Goal: Book appointment/travel/reservation

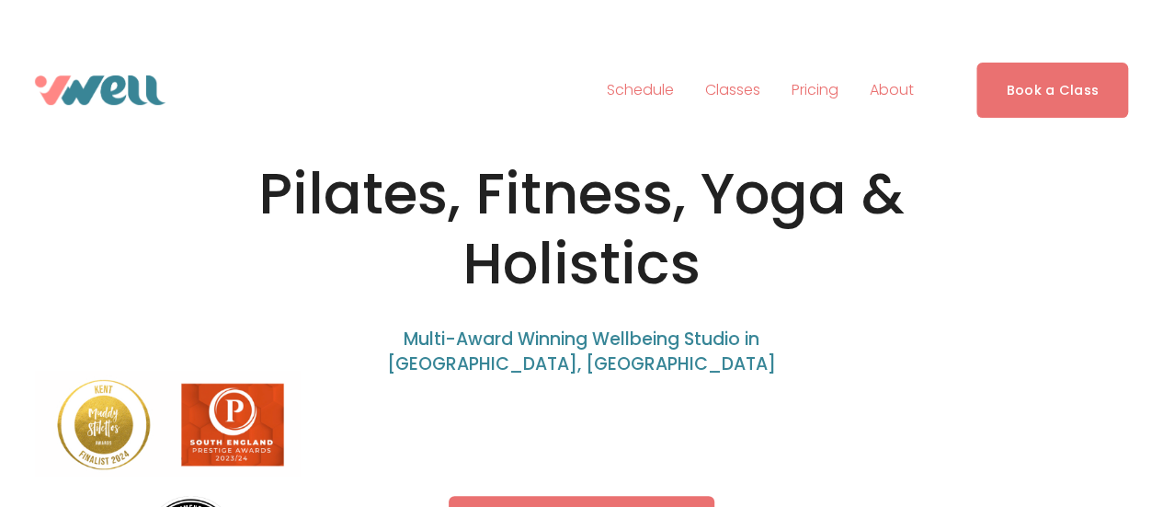
drag, startPoint x: 0, startPoint y: 0, endPoint x: 816, endPoint y: 102, distance: 822.7
click at [816, 102] on link "Pricing" at bounding box center [815, 89] width 47 height 29
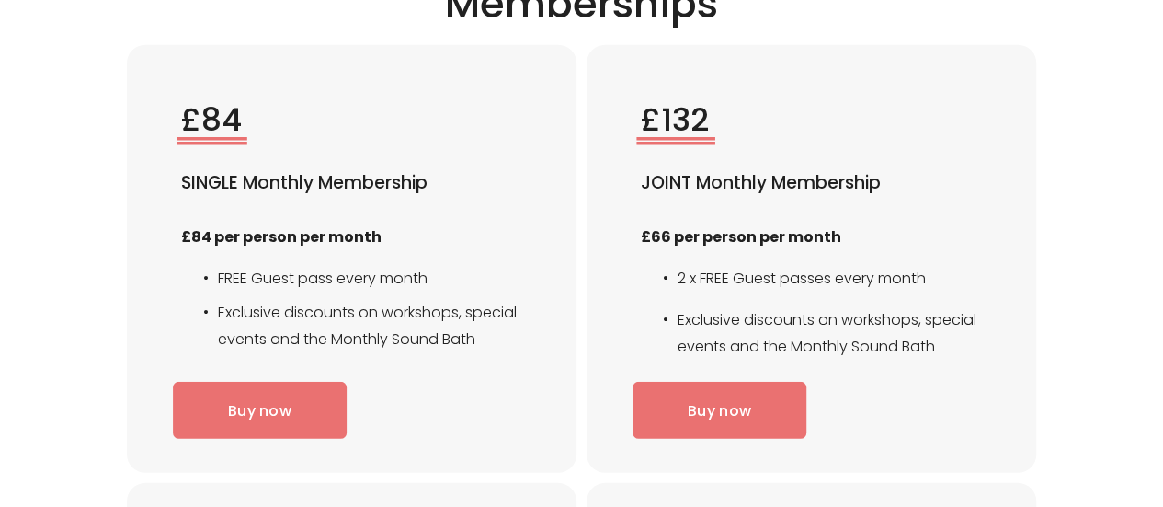
scroll to position [2546, 0]
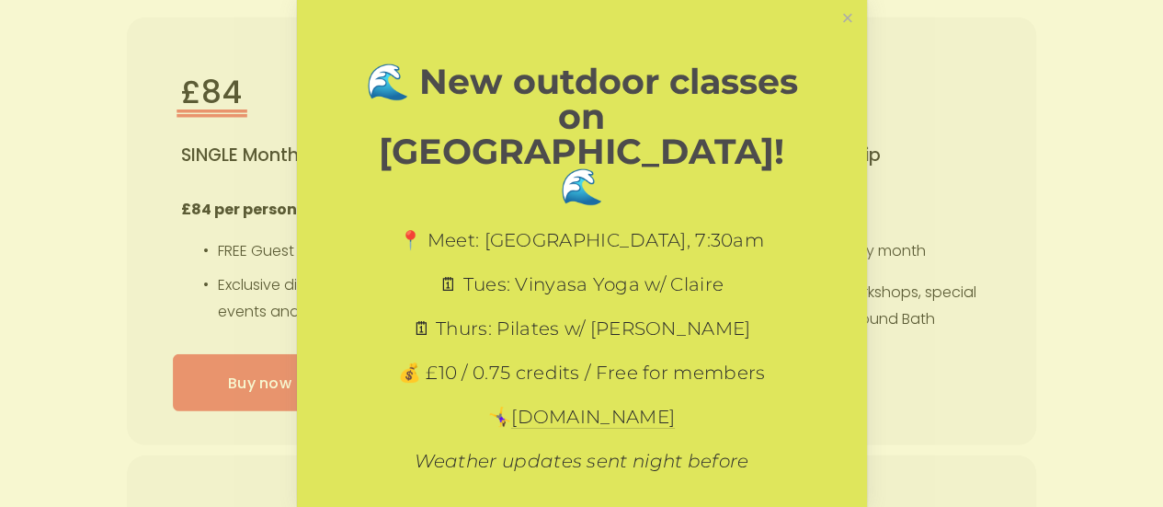
click at [837, 2] on div "🌊 New outdoor classes on Hythe Beach! 🌊 📍 Meet: Princes Parade Car Park, 7:30am…" at bounding box center [582, 322] width 570 height 644
click at [831, 28] on link "Close" at bounding box center [847, 19] width 32 height 32
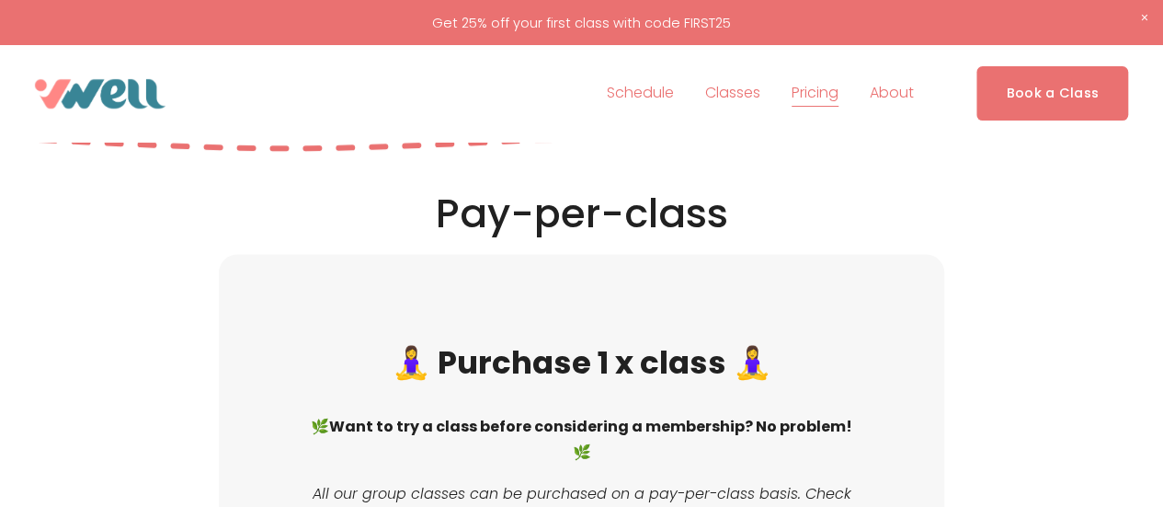
scroll to position [1719, 0]
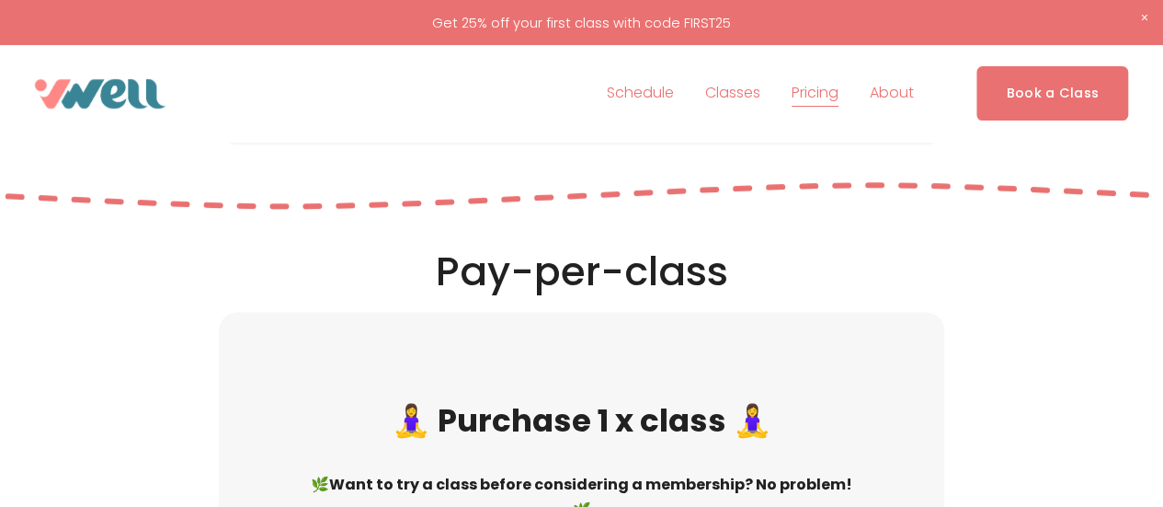
click at [103, 67] on div "Schedule Classes" at bounding box center [581, 93] width 1093 height 54
click at [103, 84] on img at bounding box center [100, 93] width 131 height 29
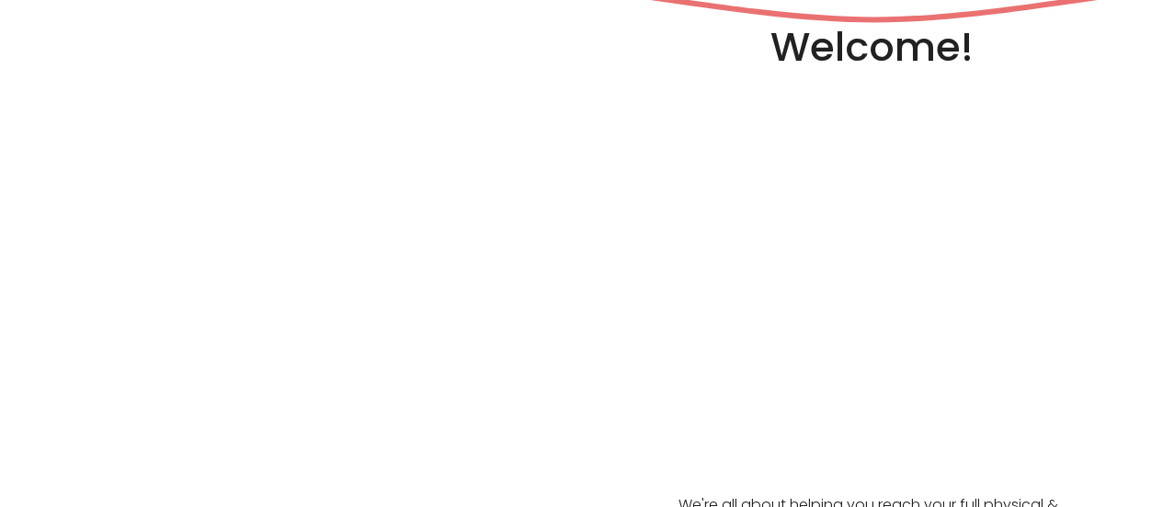
scroll to position [919, 0]
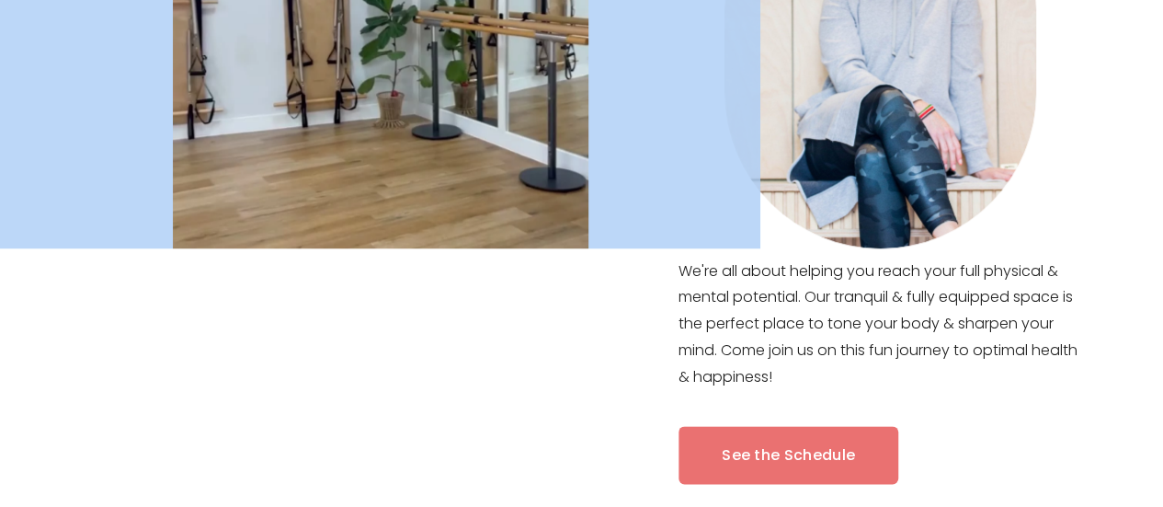
drag, startPoint x: 838, startPoint y: 387, endPoint x: 708, endPoint y: 305, distance: 154.1
click at [673, 266] on div "Welcome! We're all about helping you reach your full physical & mental potentia…" at bounding box center [581, 203] width 1163 height 830
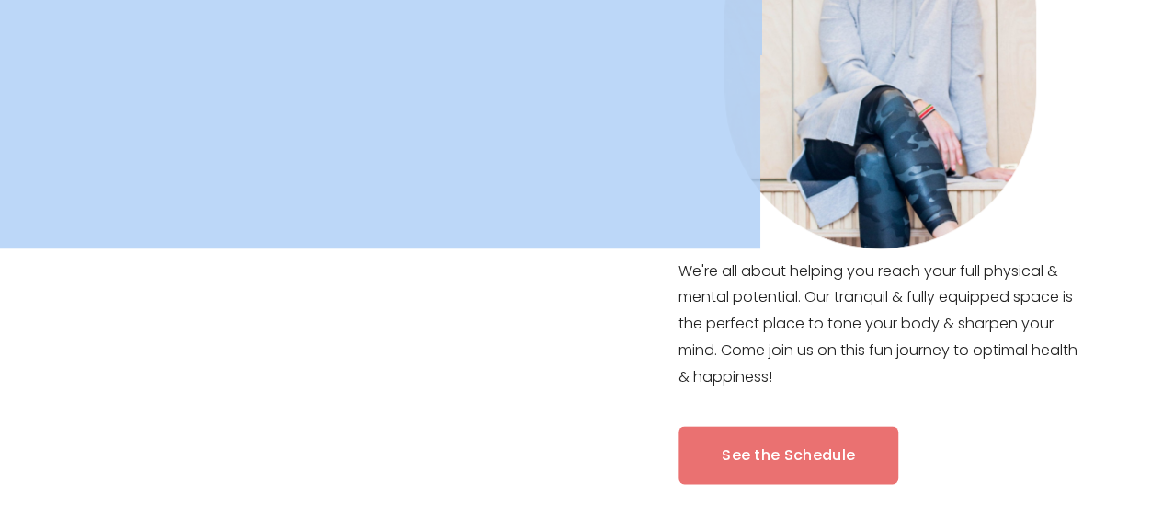
click at [682, 274] on div at bounding box center [380, 219] width 760 height 797
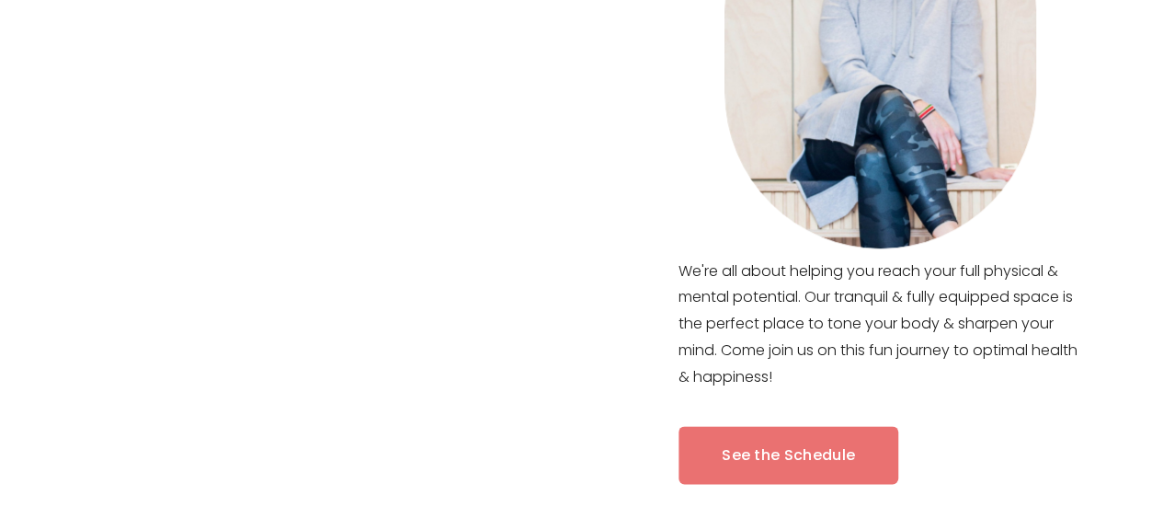
drag, startPoint x: 670, startPoint y: 275, endPoint x: 678, endPoint y: 268, distance: 11.1
click at [678, 268] on div at bounding box center [380, 219] width 760 height 797
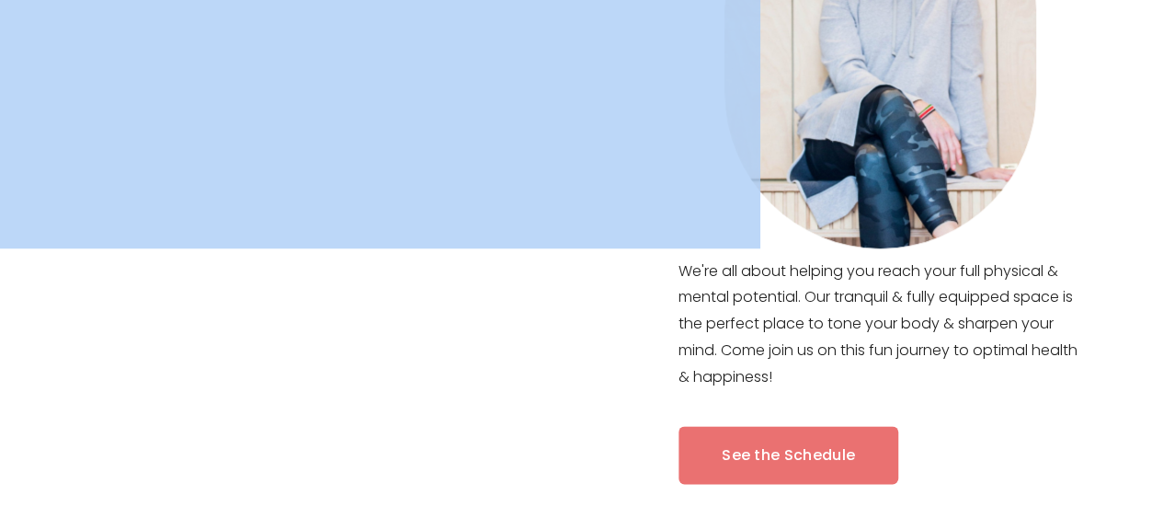
drag, startPoint x: 825, startPoint y: 381, endPoint x: 692, endPoint y: 273, distance: 170.6
click at [694, 275] on div "Welcome! We're all about helping you reach your full physical & mental potentia…" at bounding box center [581, 203] width 1163 height 830
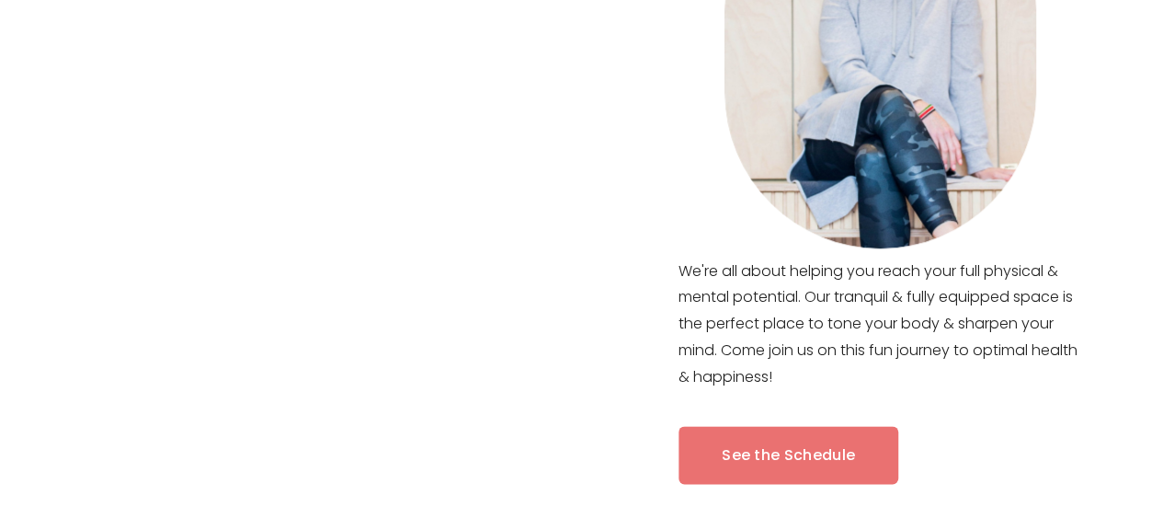
drag, startPoint x: 930, startPoint y: 340, endPoint x: 999, endPoint y: 326, distance: 70.3
click at [934, 340] on p "We're all about helping you reach your full physical & mental potential. Our tr…" at bounding box center [880, 324] width 404 height 132
drag, startPoint x: 956, startPoint y: 326, endPoint x: 774, endPoint y: 282, distance: 187.3
click at [948, 324] on p "We're all about helping you reach your full physical & mental potential. Our tr…" at bounding box center [880, 324] width 404 height 132
drag, startPoint x: 682, startPoint y: 277, endPoint x: 751, endPoint y: 304, distance: 74.3
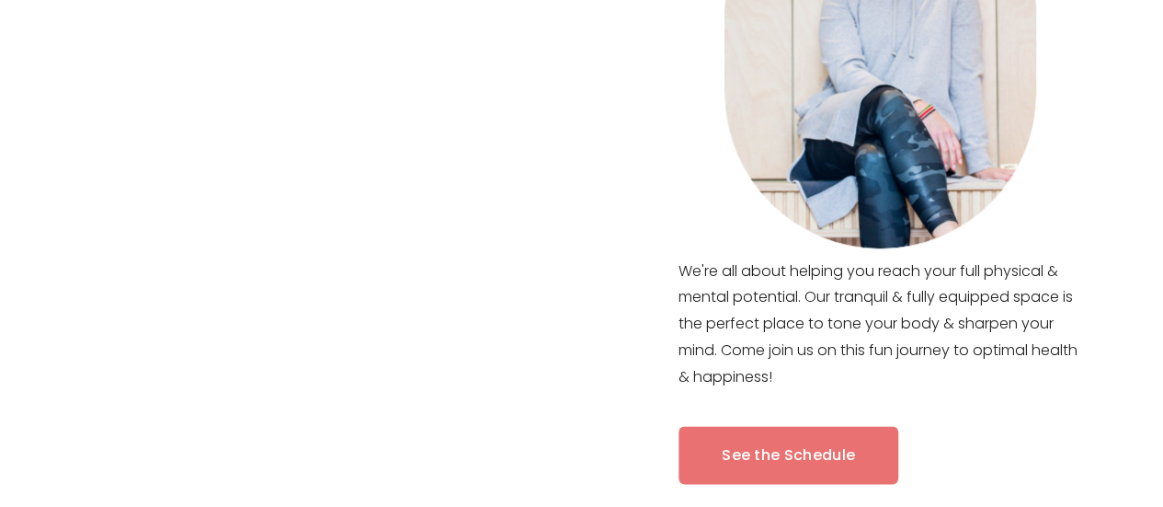
click at [701, 285] on div at bounding box center [380, 219] width 760 height 797
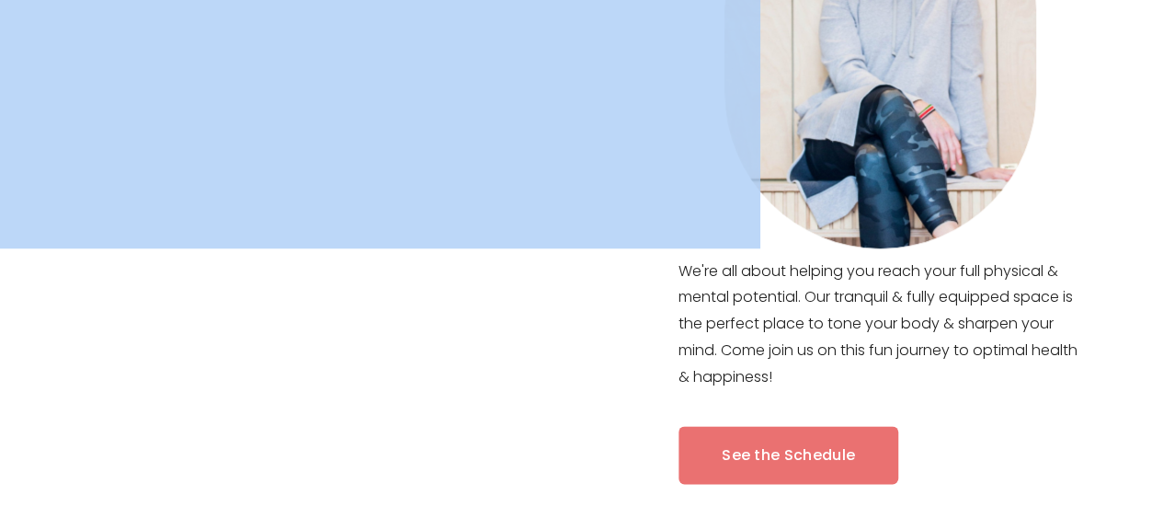
drag, startPoint x: 824, startPoint y: 385, endPoint x: 733, endPoint y: 309, distance: 118.8
click at [733, 308] on div "Welcome! We're all about helping you reach your full physical & mental potentia…" at bounding box center [581, 203] width 1163 height 830
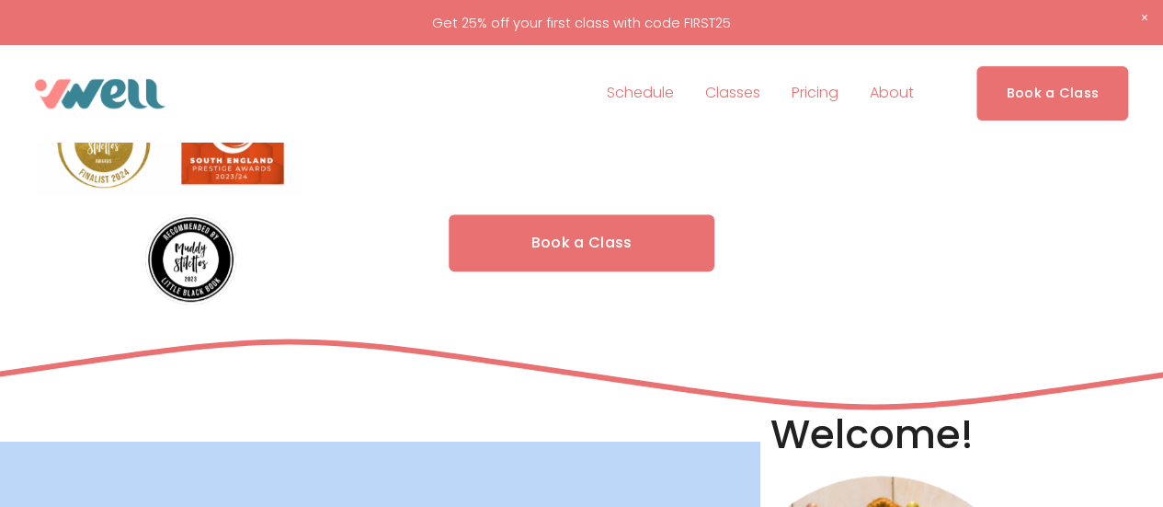
scroll to position [0, 0]
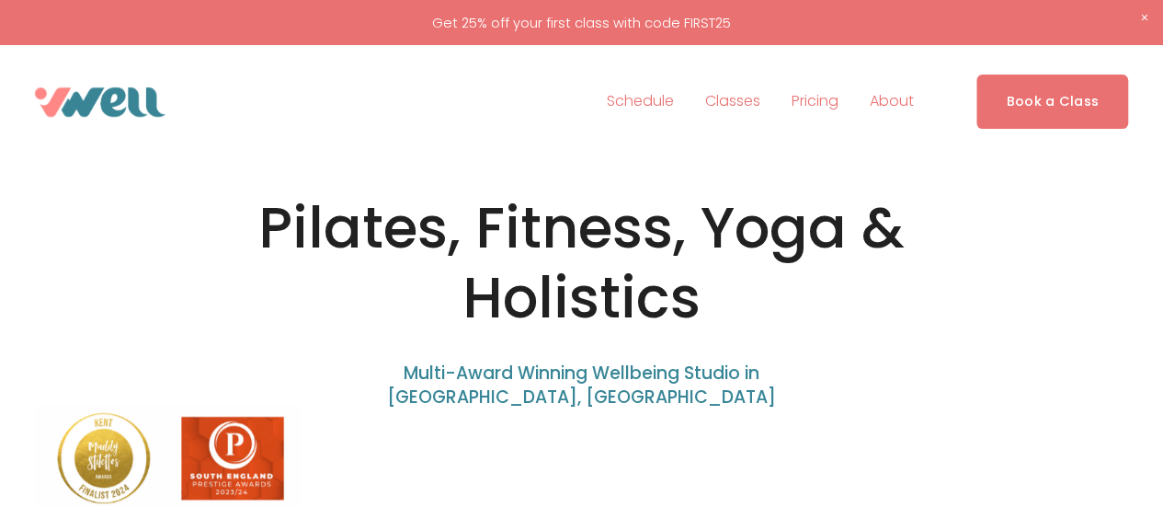
click at [895, 102] on span "About" at bounding box center [892, 101] width 44 height 27
click at [0, 0] on span "The Studio" at bounding box center [0, 0] width 0 height 0
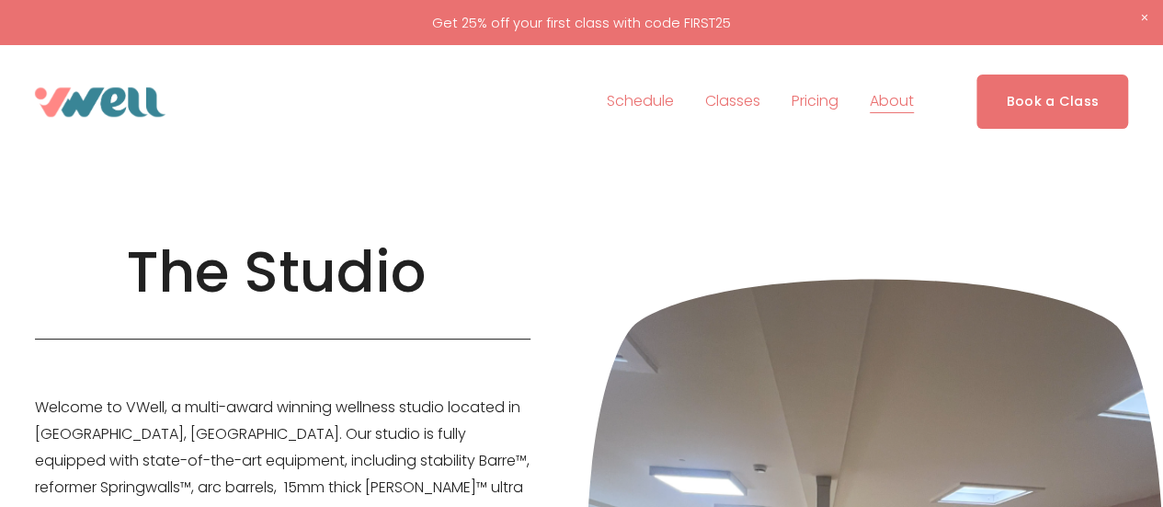
scroll to position [184, 0]
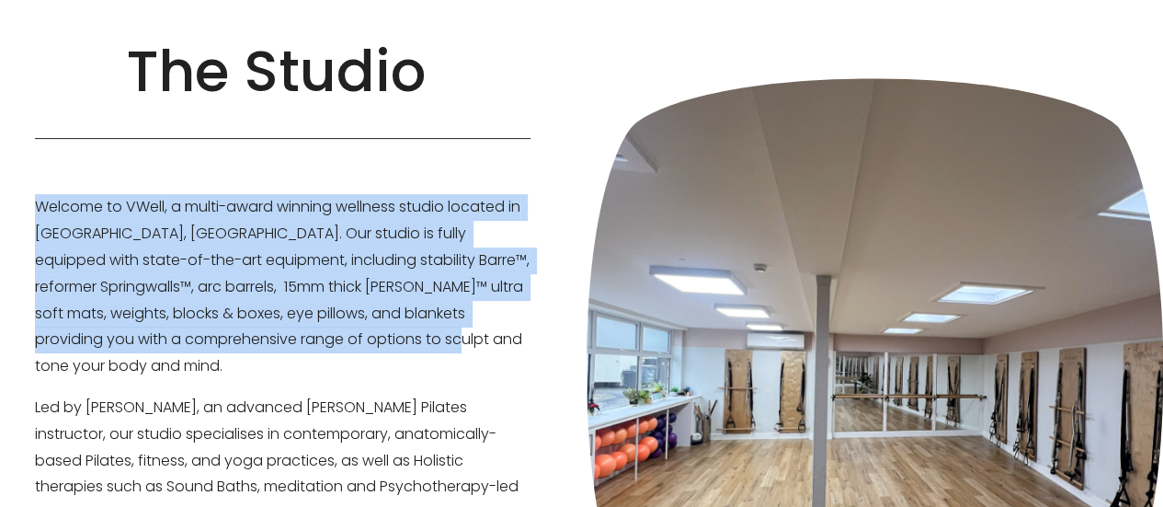
drag, startPoint x: 35, startPoint y: 210, endPoint x: 489, endPoint y: 348, distance: 474.9
click at [489, 348] on p "Welcome to VWell, a multi-award winning wellness studio located in Hythe, Kent.…" at bounding box center [283, 287] width 496 height 186
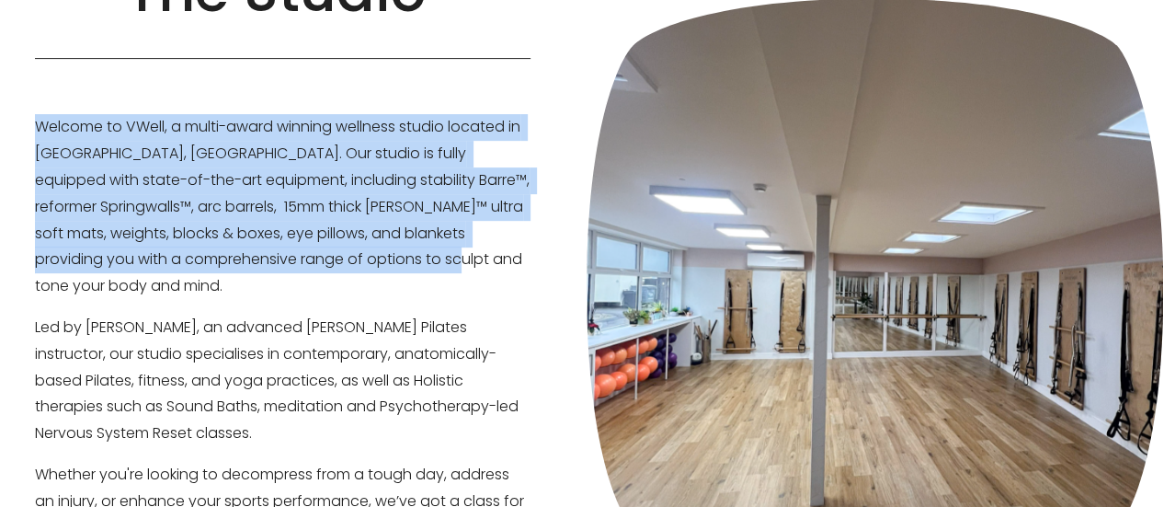
scroll to position [368, 0]
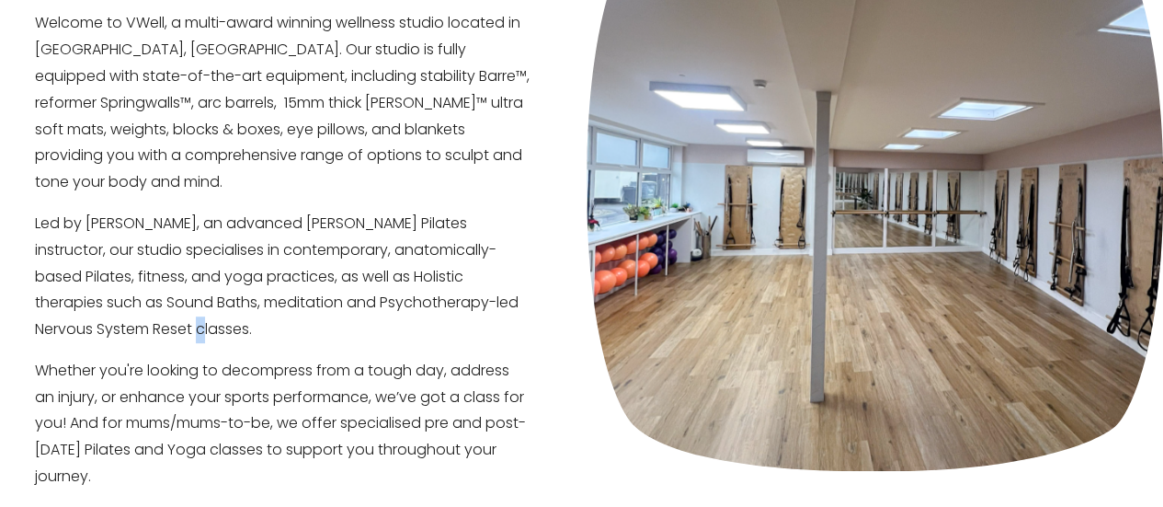
drag, startPoint x: 155, startPoint y: 304, endPoint x: 132, endPoint y: 293, distance: 25.5
click at [134, 291] on p "Led by Victoria Pack, an advanced STOTT Pilates instructor, our studio speciali…" at bounding box center [283, 277] width 496 height 132
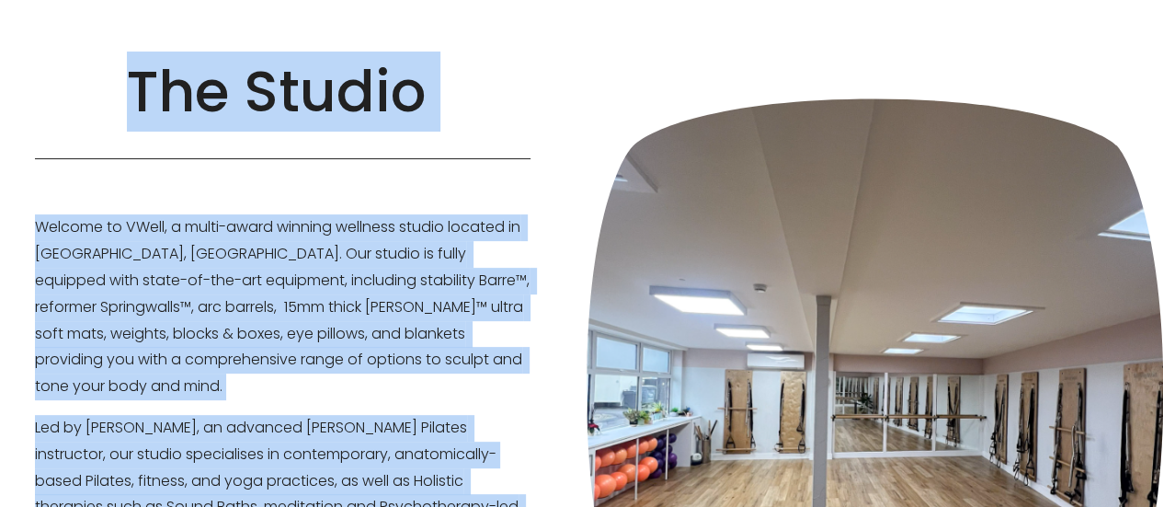
scroll to position [125, 0]
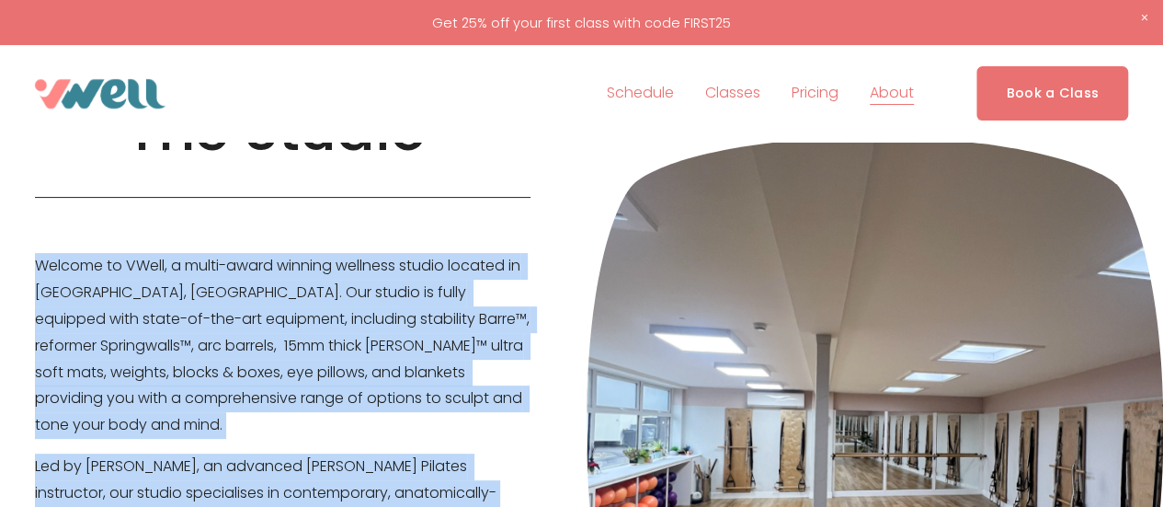
drag, startPoint x: 114, startPoint y: 360, endPoint x: 79, endPoint y: 281, distance: 86.4
click at [43, 271] on div "Welcome to VWell, a multi-award winning wellness studio located in Hythe, Kent.…" at bounding box center [283, 493] width 496 height 480
click at [48, 260] on p "Welcome to VWell, a multi-award winning wellness studio located in Hythe, Kent.…" at bounding box center [283, 346] width 496 height 186
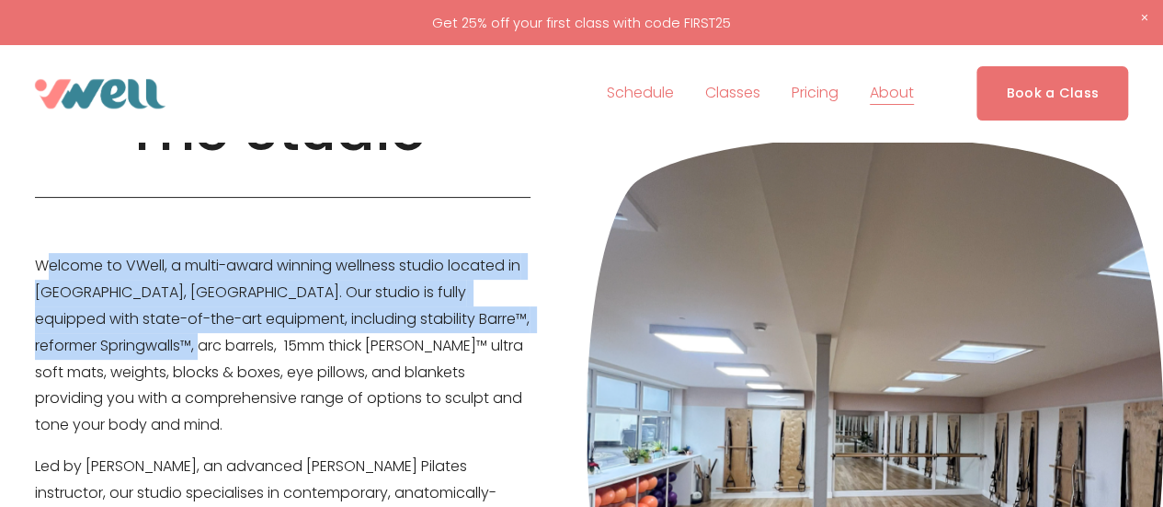
drag, startPoint x: 42, startPoint y: 265, endPoint x: 33, endPoint y: 260, distance: 10.3
click at [161, 321] on p "Welcome to VWell, a multi-award winning wellness studio located in Hythe, Kent.…" at bounding box center [283, 346] width 496 height 186
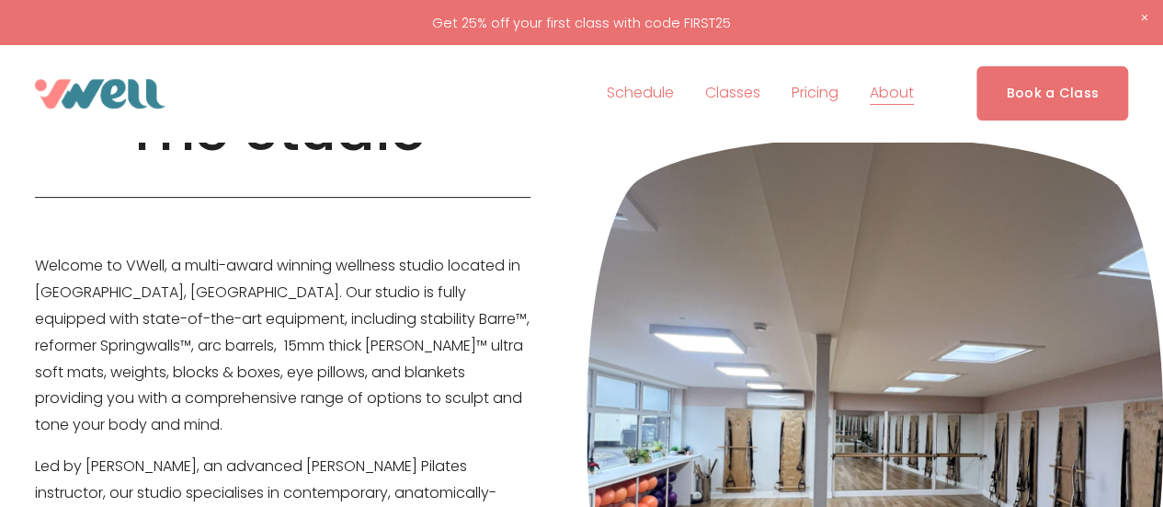
click at [29, 258] on div "The Studio" at bounding box center [581, 424] width 1163 height 815
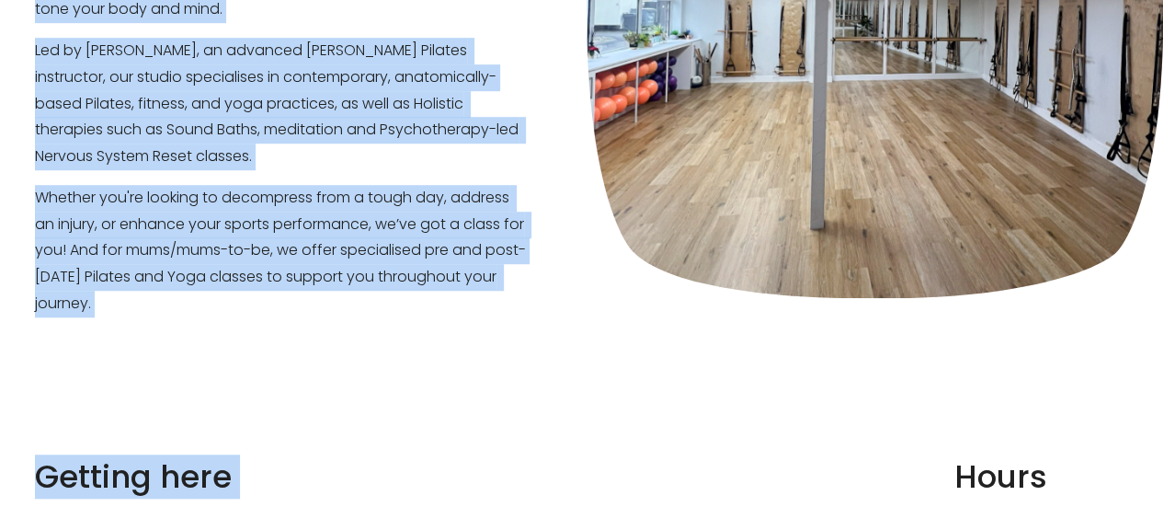
scroll to position [651, 0]
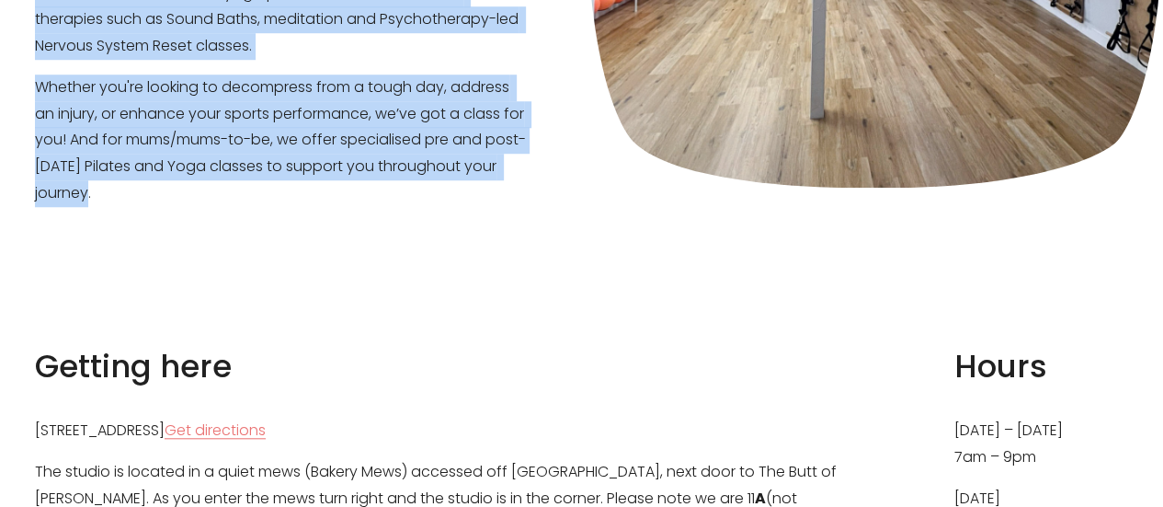
drag, startPoint x: 35, startPoint y: 266, endPoint x: 120, endPoint y: 188, distance: 114.5
copy div "Welcome to VWell, a multi-award winning wellness studio located in Hythe, Kent.…"
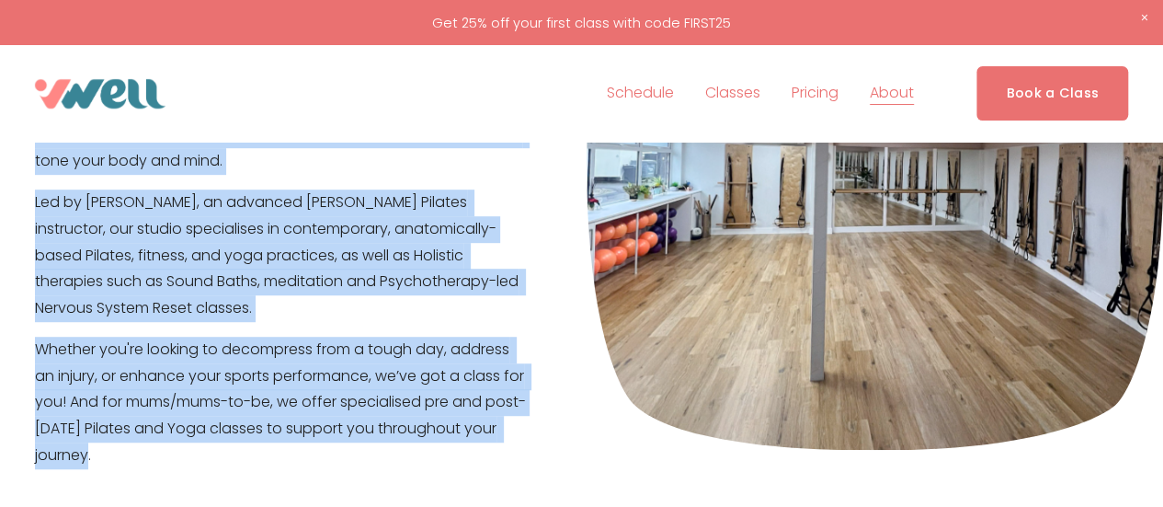
scroll to position [283, 0]
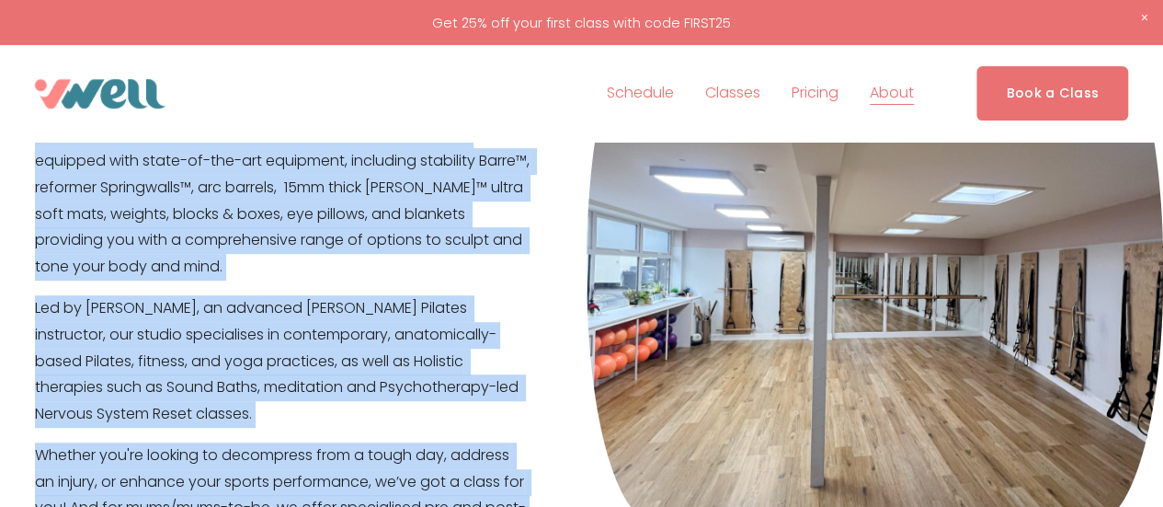
copy div "Welcome to VWell, a multi-award winning wellness studio located in Hythe, Kent.…"
click at [645, 91] on link "Schedule" at bounding box center [640, 93] width 67 height 29
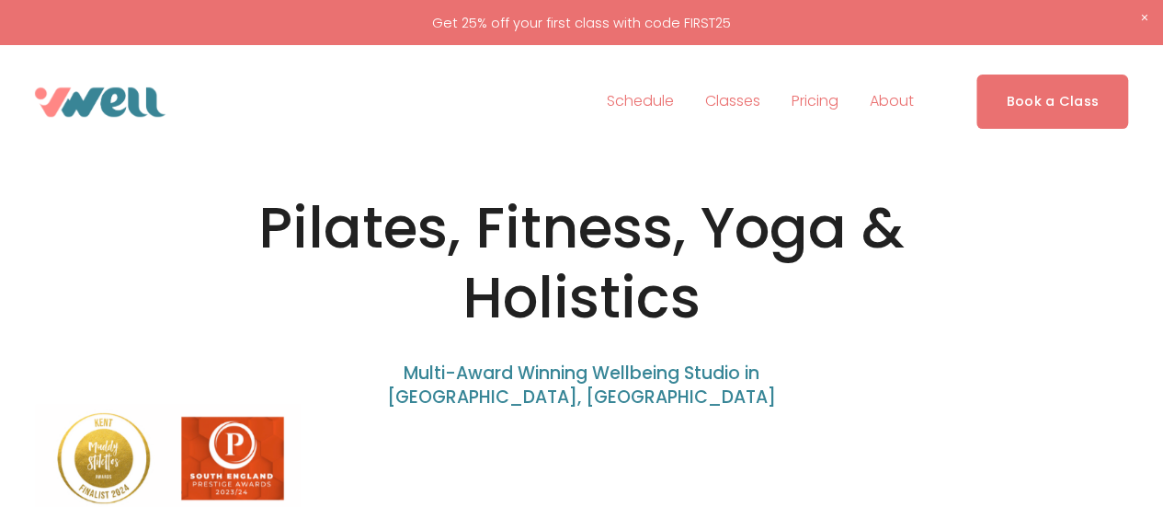
scroll to position [443, 0]
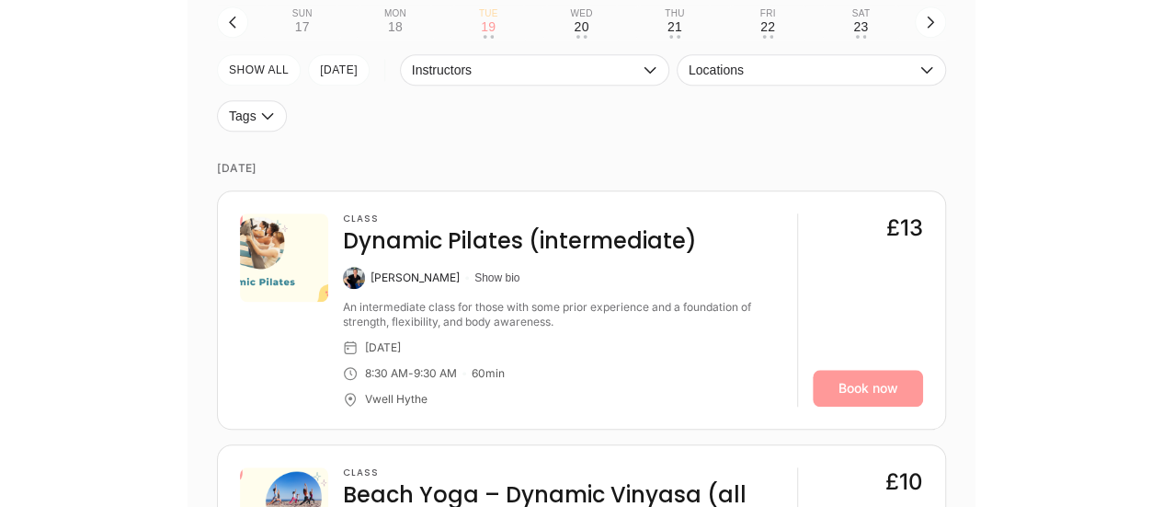
scroll to position [735, 0]
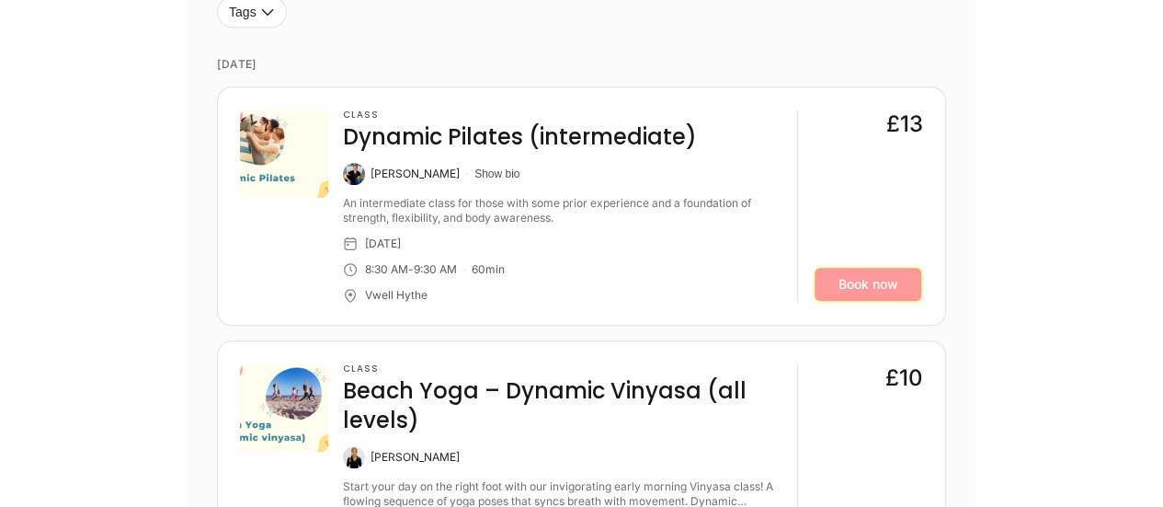
click at [864, 285] on link "Book now" at bounding box center [868, 284] width 110 height 37
